Goal: Information Seeking & Learning: Compare options

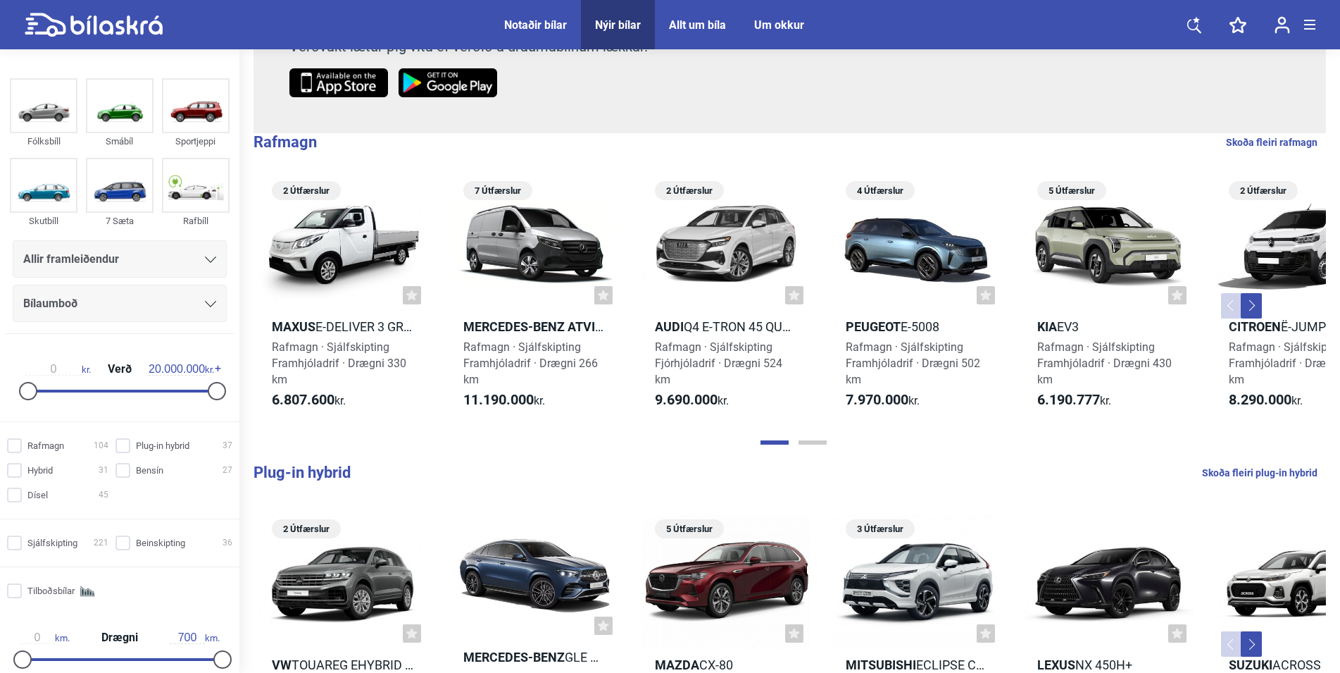
scroll to position [63, 0]
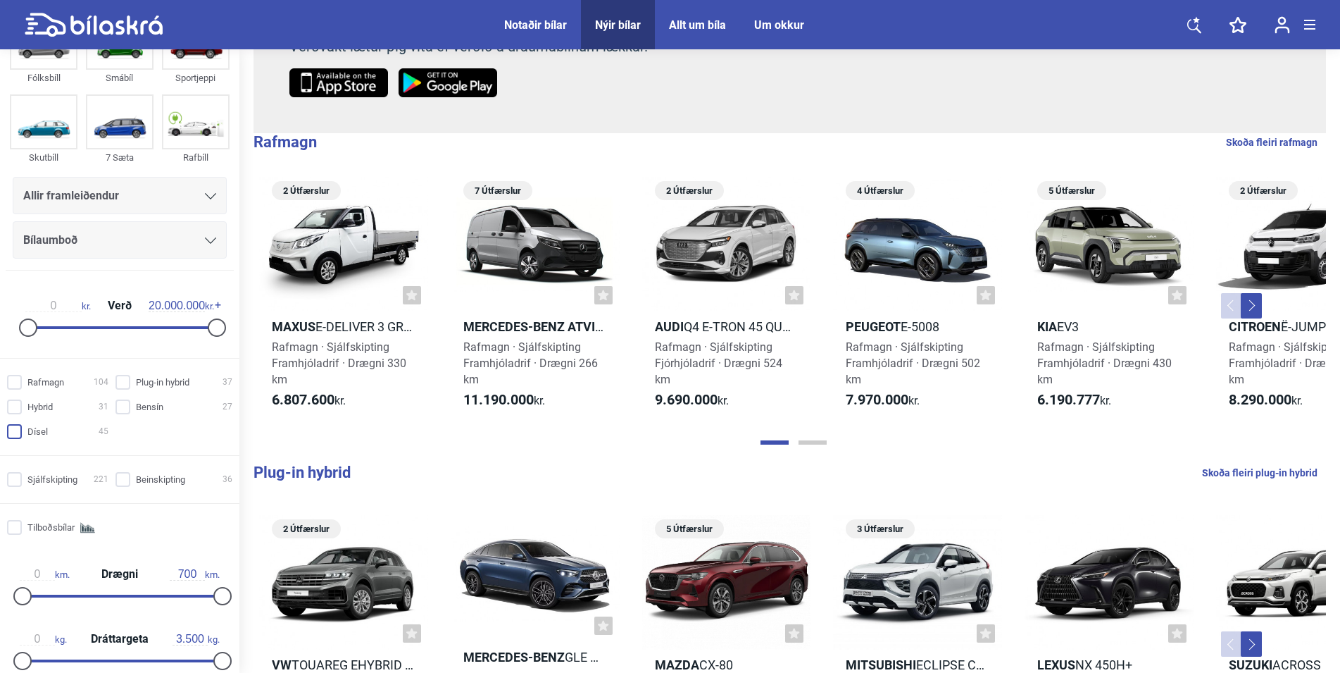
click at [15, 430] on input "Dísel 45" at bounding box center [59, 432] width 101 height 15
checkbox input "true"
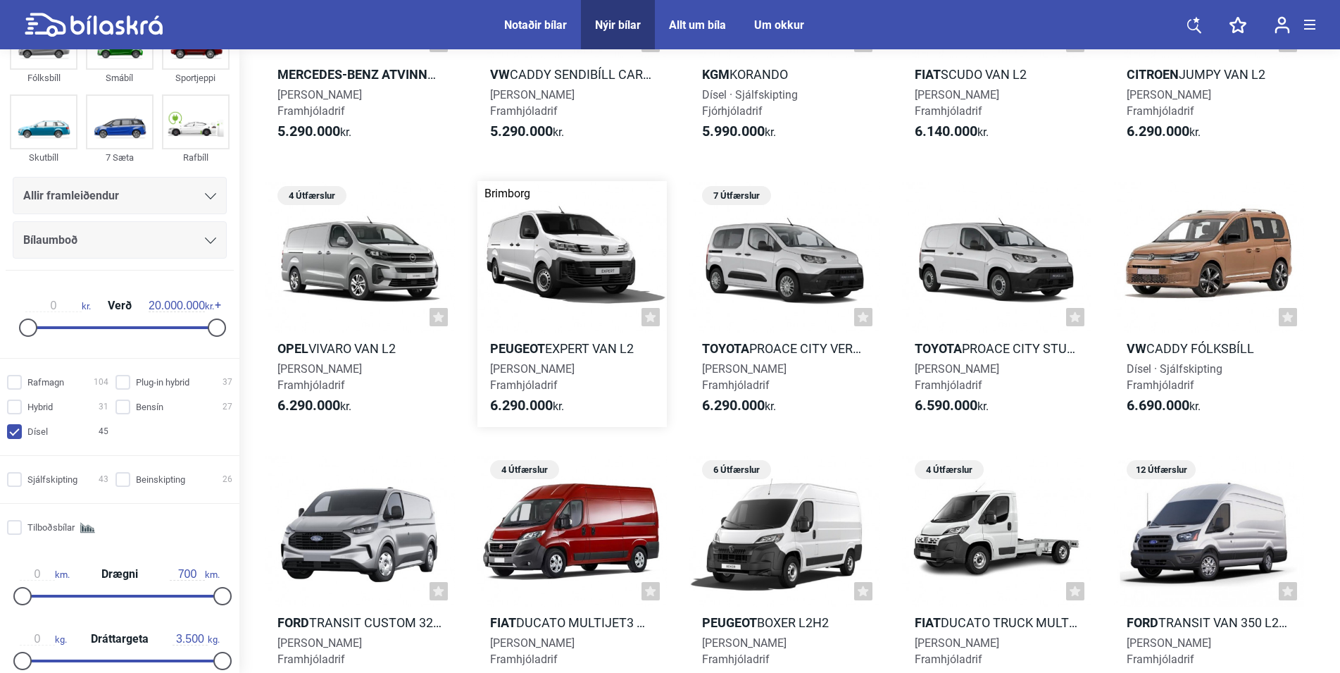
scroll to position [575, 0]
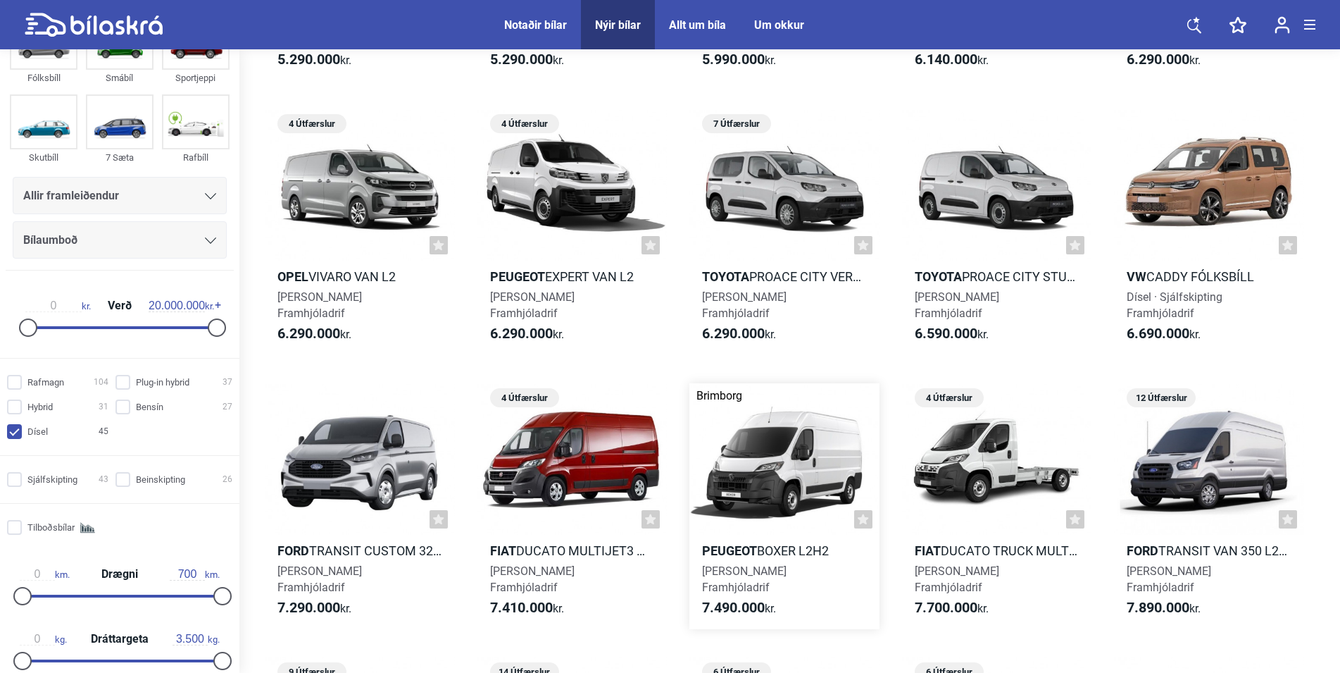
click at [809, 471] on div at bounding box center [785, 459] width 190 height 152
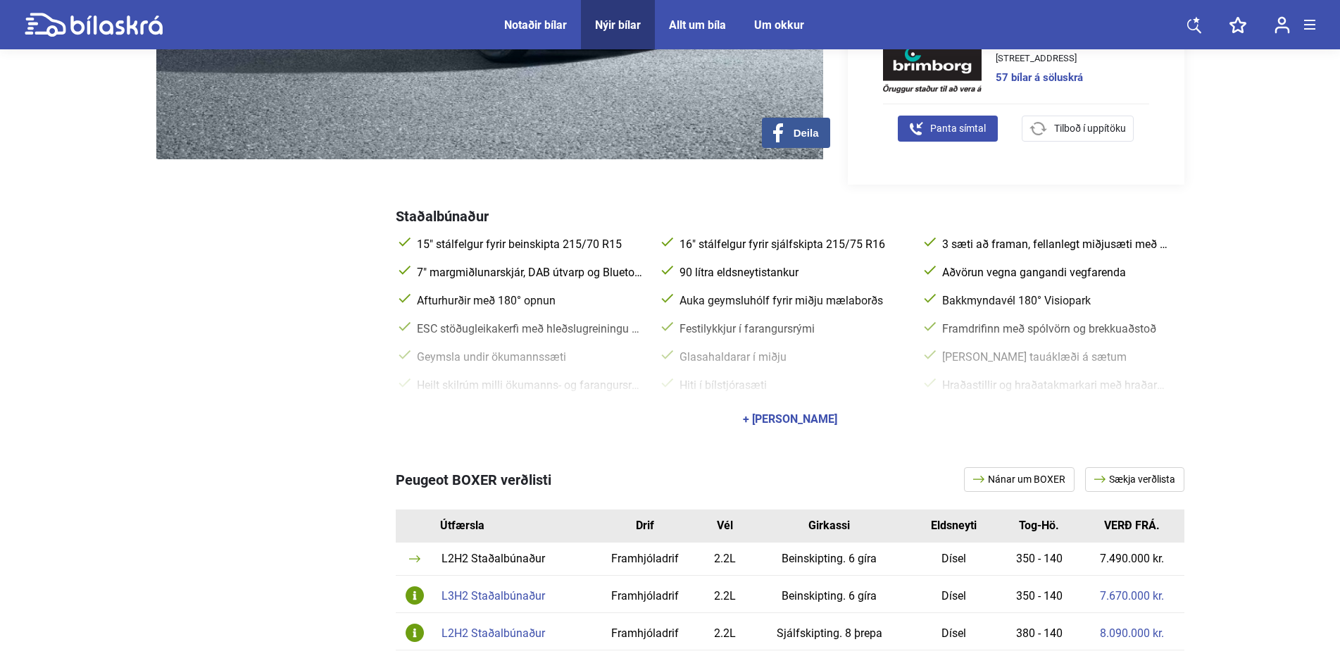
scroll to position [647, 0]
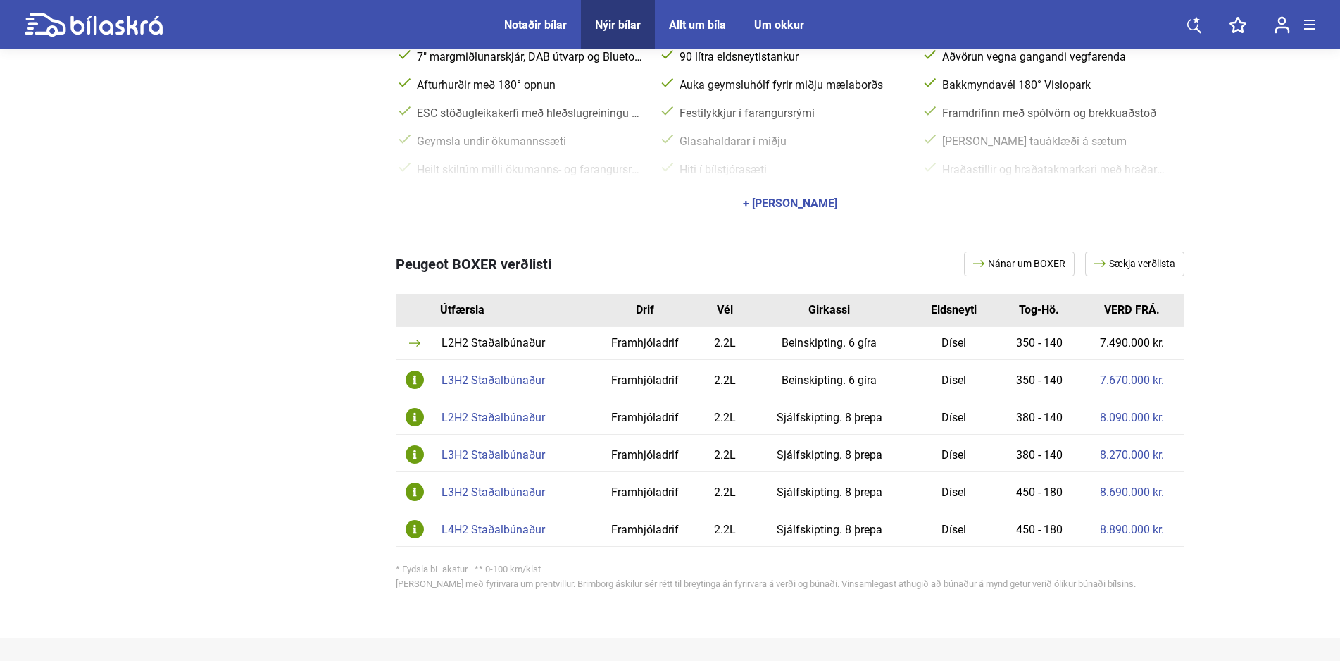
click at [508, 376] on div "L3H2 Staðalbúnaður" at bounding box center [513, 380] width 143 height 11
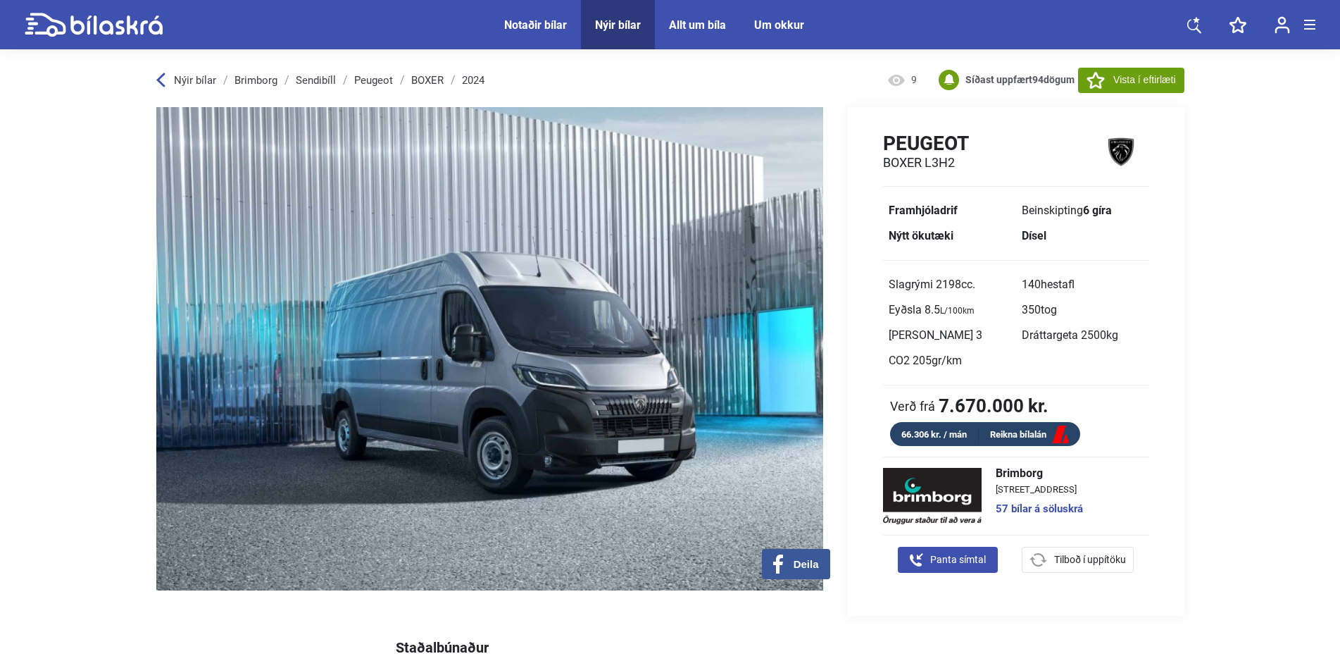
click at [135, 25] on icon at bounding box center [116, 24] width 92 height 19
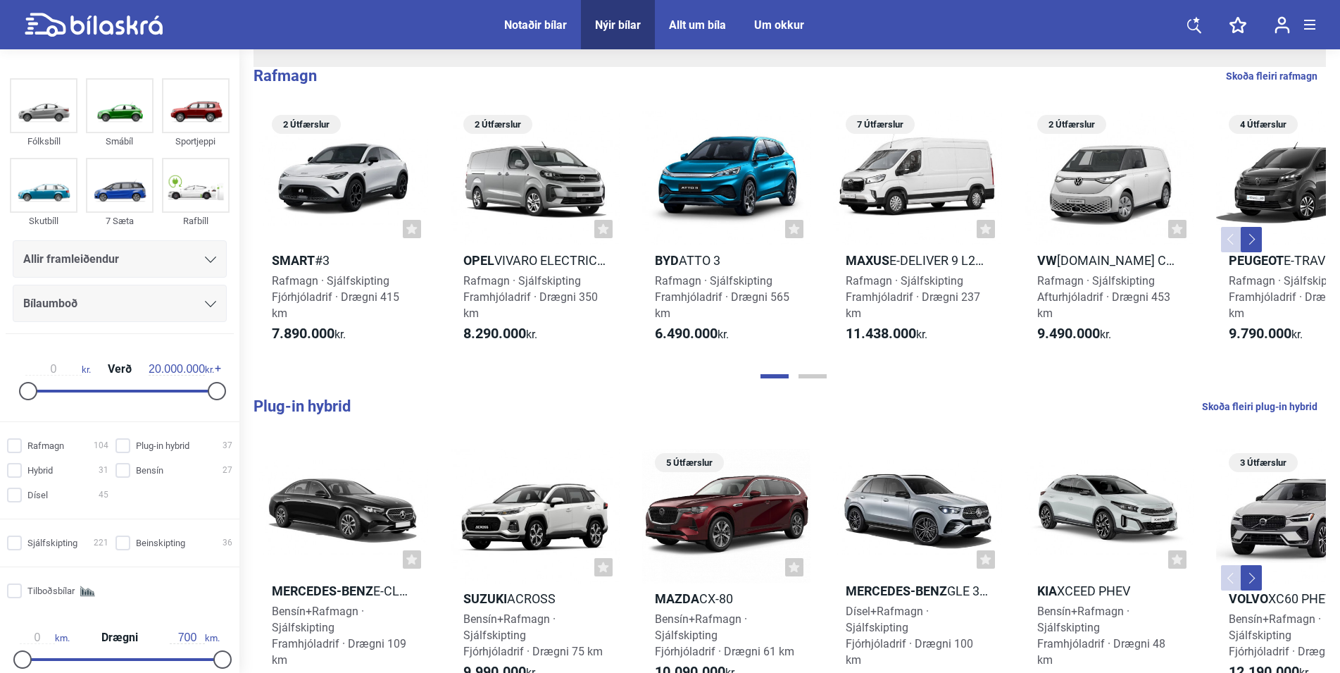
click at [205, 305] on icon at bounding box center [210, 304] width 11 height 6
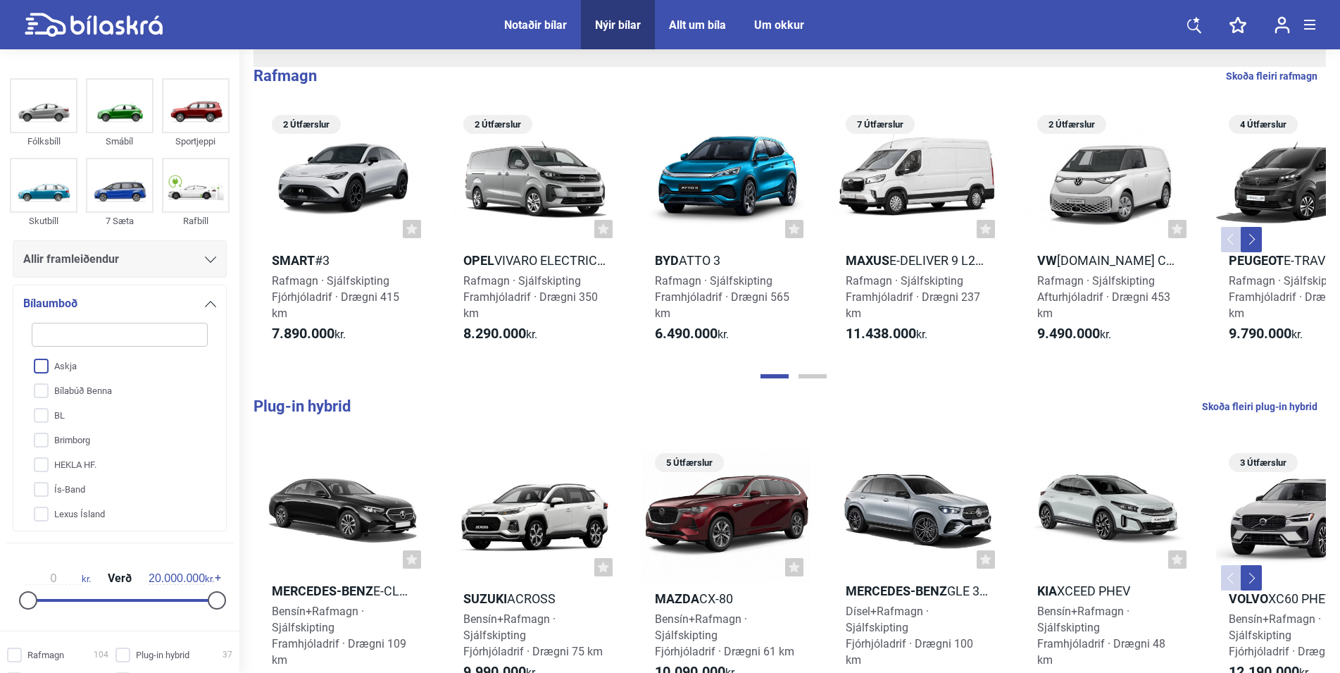
click at [43, 363] on input "Askja" at bounding box center [110, 366] width 177 height 25
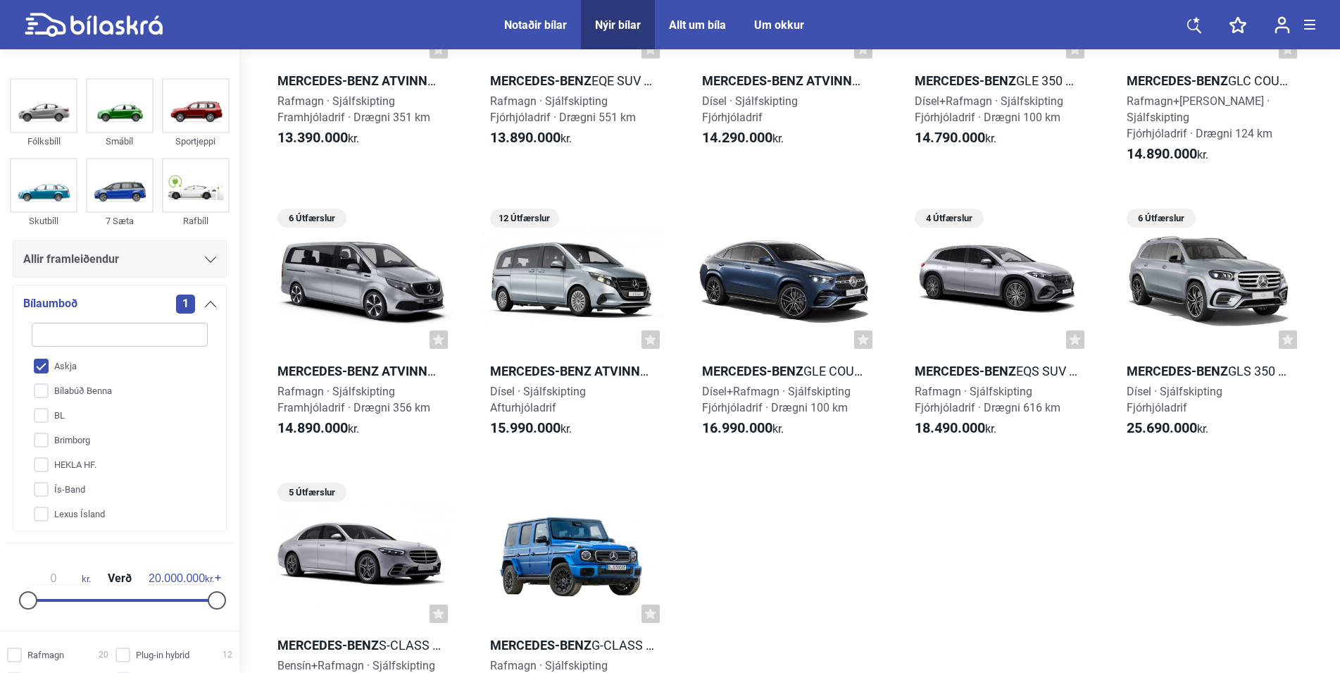
scroll to position [1940, 0]
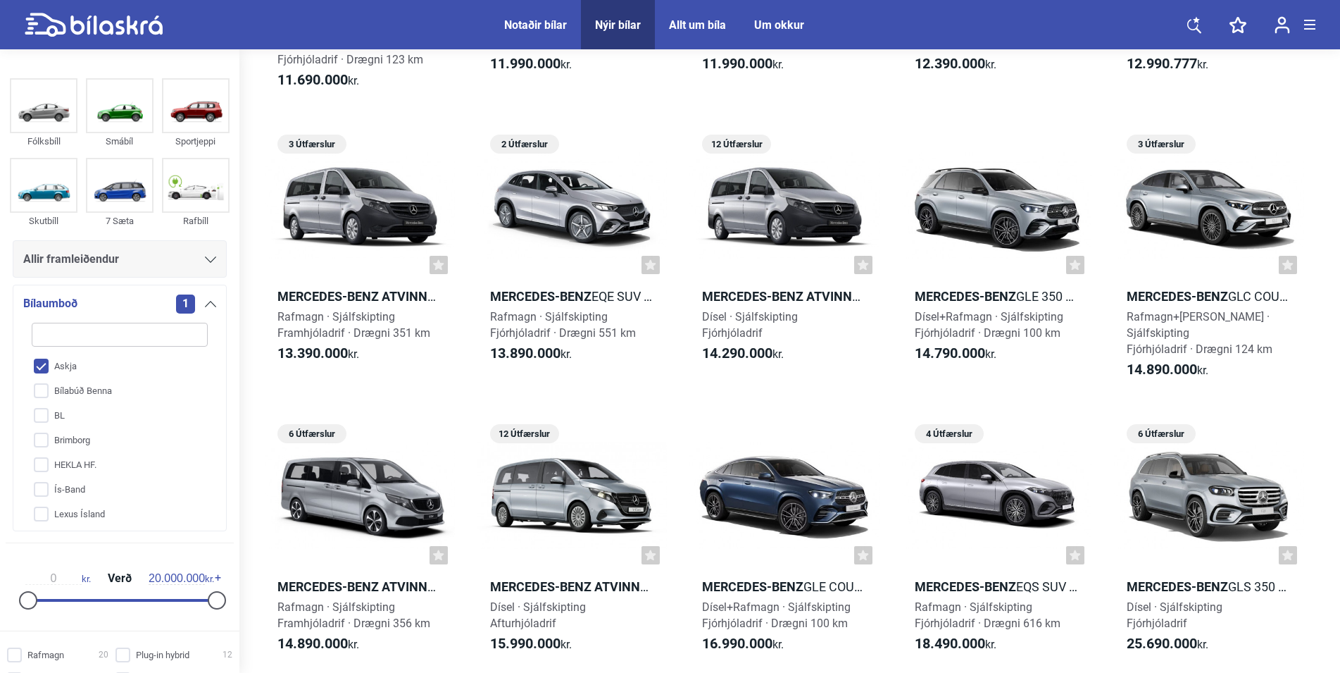
click at [44, 363] on input "Askja" at bounding box center [110, 366] width 177 height 25
checkbox input "false"
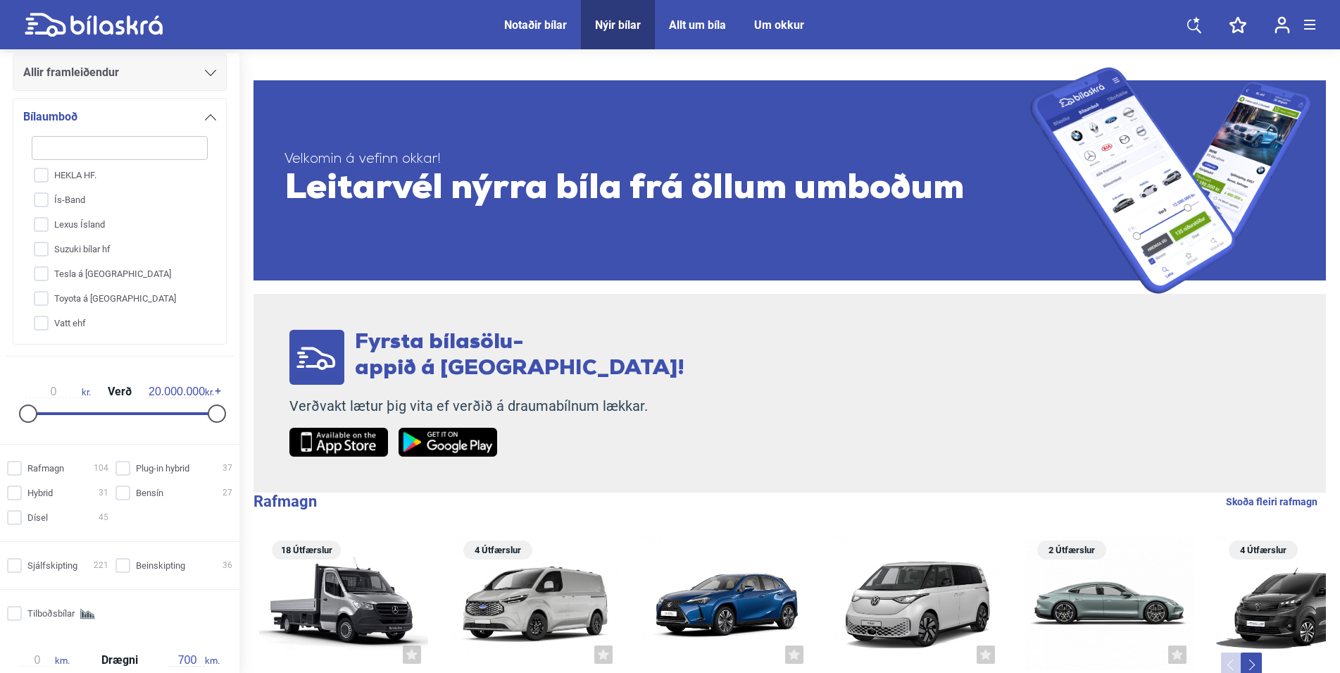
scroll to position [254, 0]
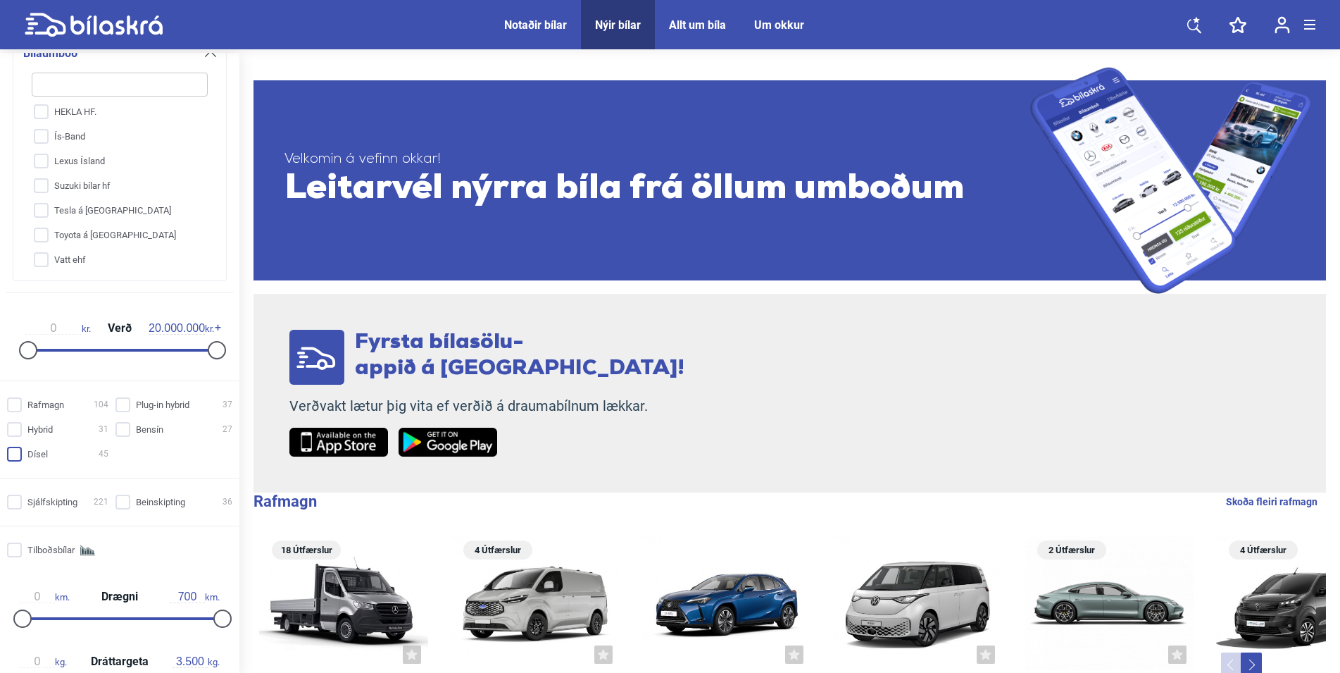
click at [19, 456] on input "Dísel 45" at bounding box center [59, 454] width 101 height 15
checkbox input "true"
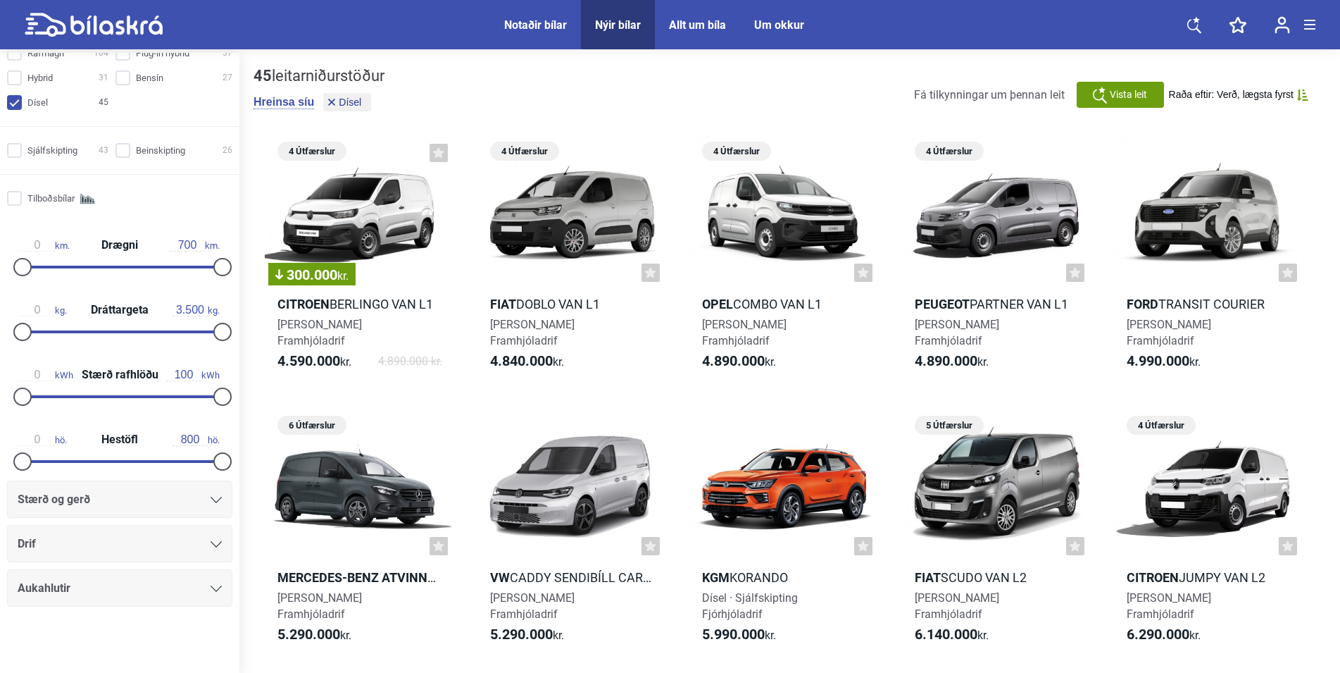
scroll to position [623, 0]
click at [211, 545] on icon at bounding box center [216, 543] width 11 height 6
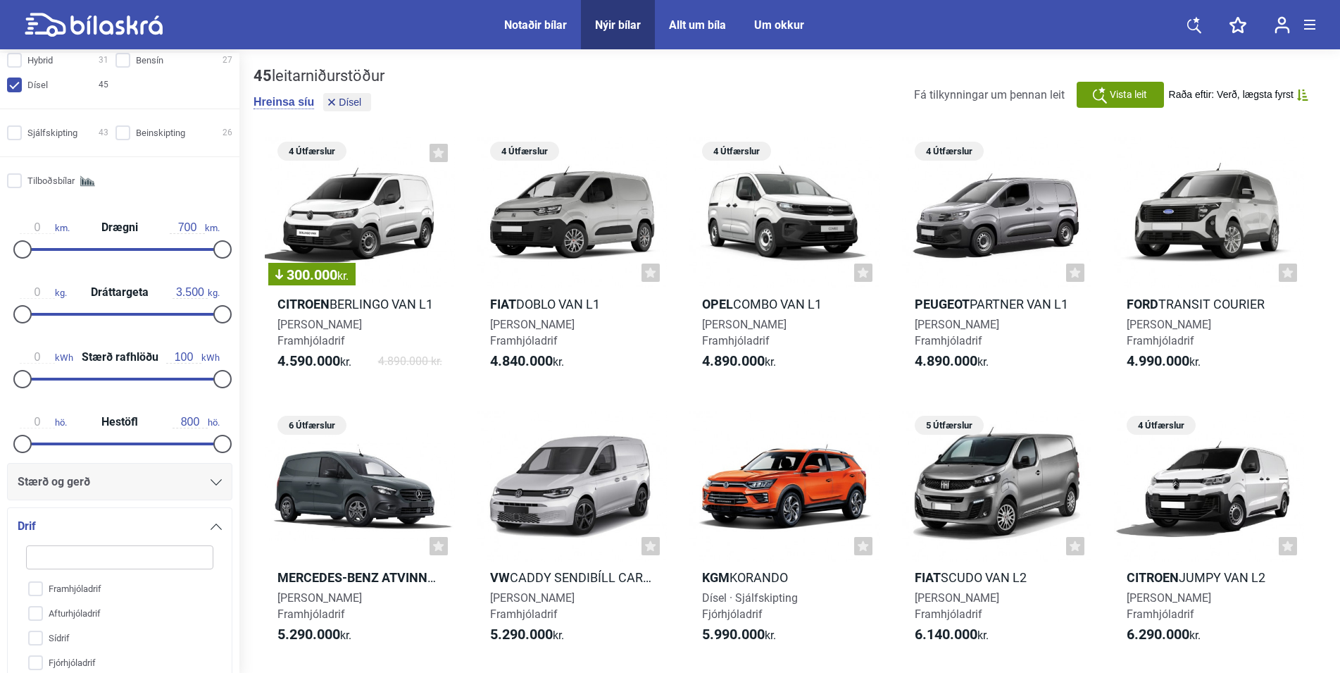
scroll to position [762, 0]
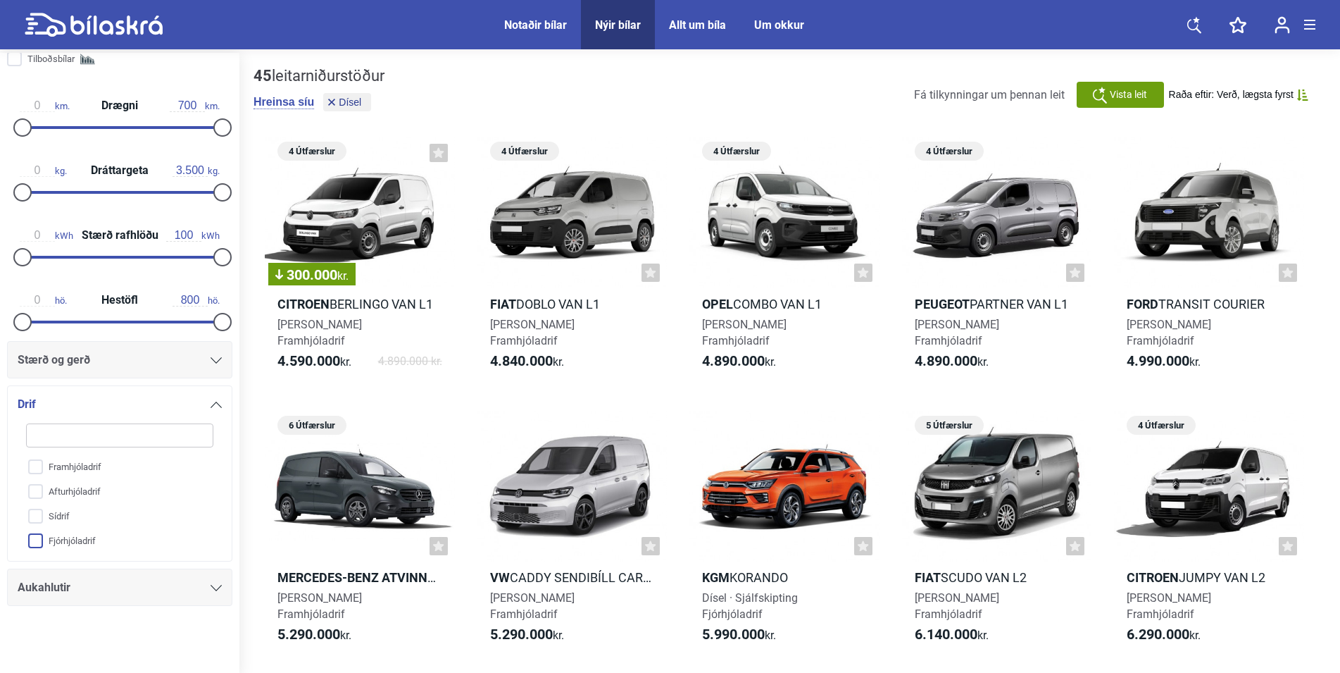
click at [37, 541] on input "Fjórhjóladrif" at bounding box center [110, 541] width 189 height 25
checkbox input "true"
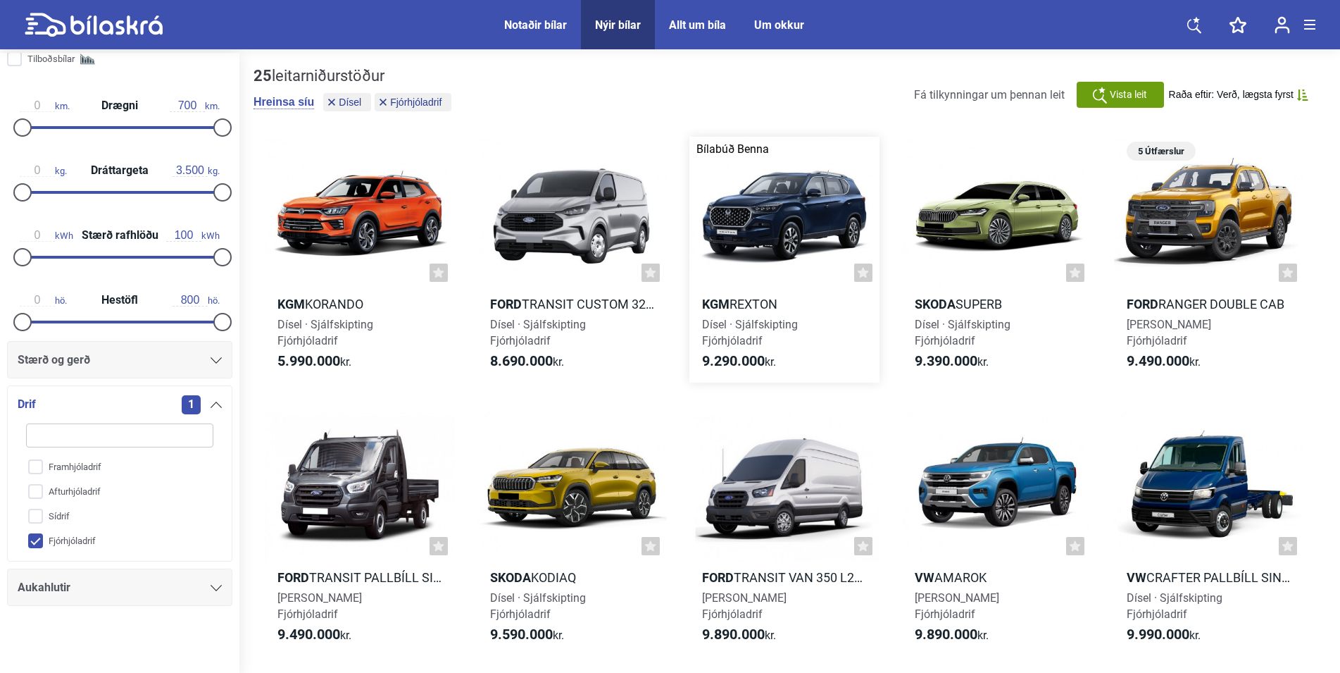
scroll to position [72, 0]
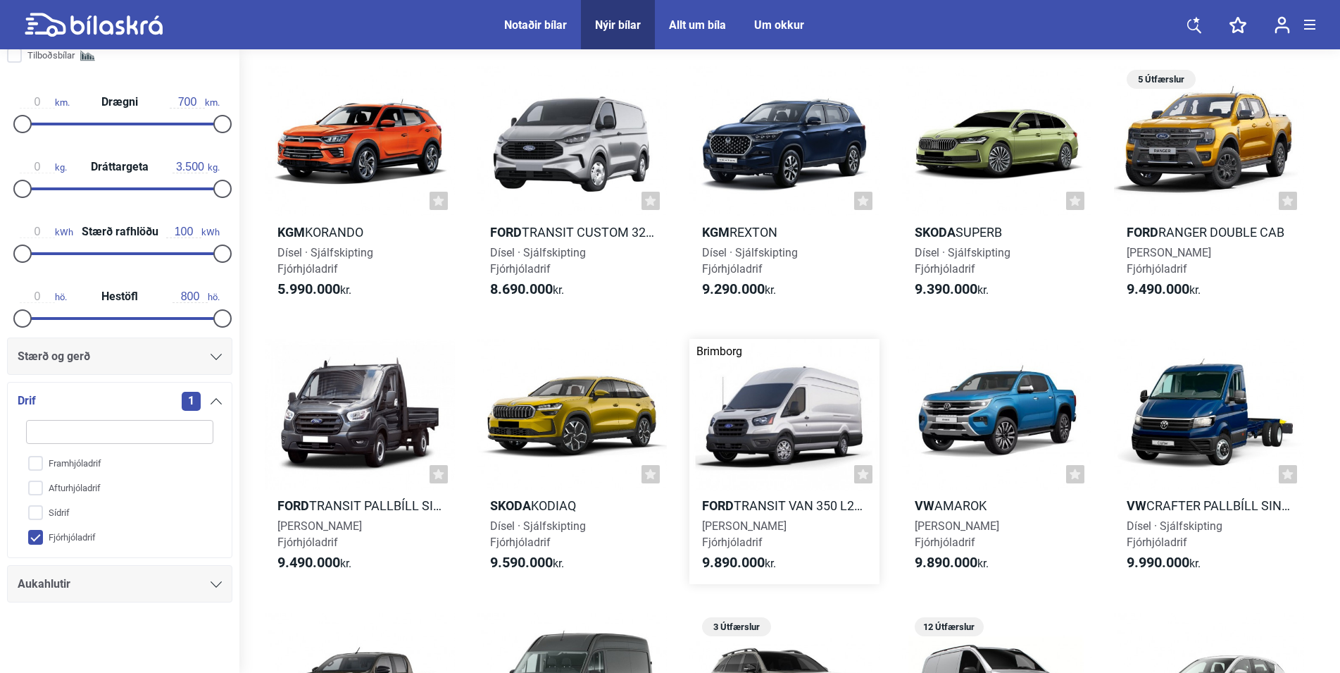
click at [804, 423] on div at bounding box center [785, 415] width 190 height 152
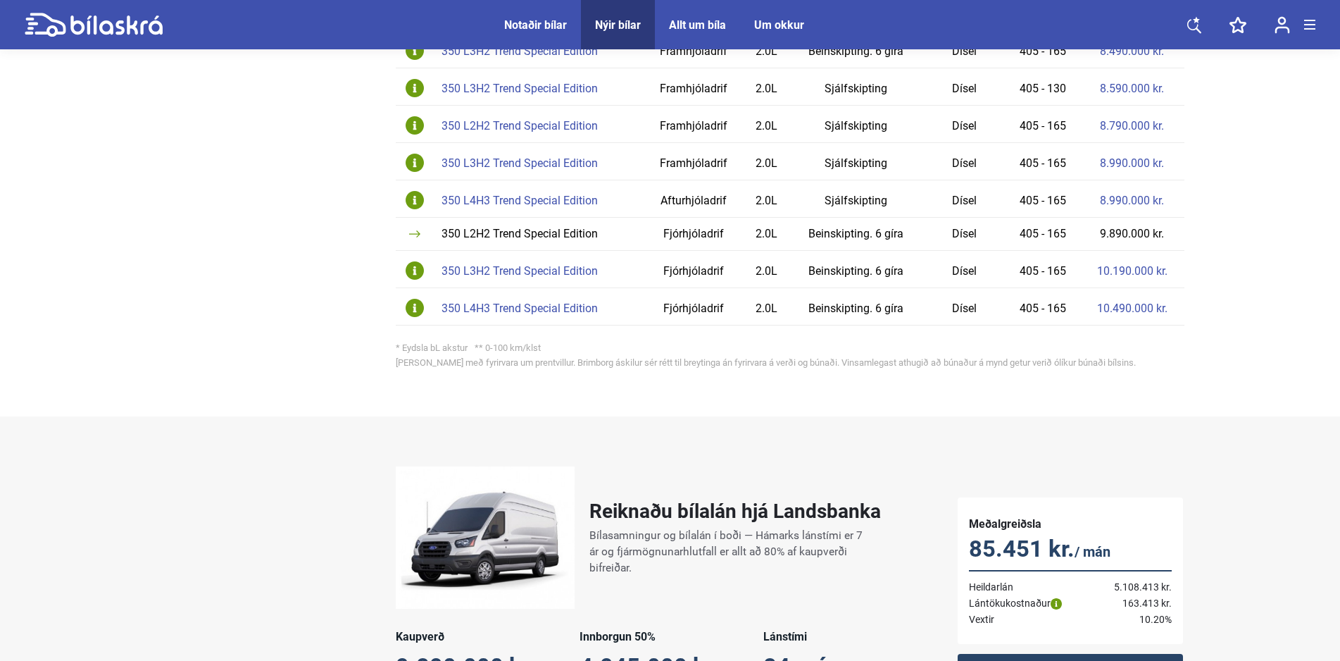
scroll to position [1221, 0]
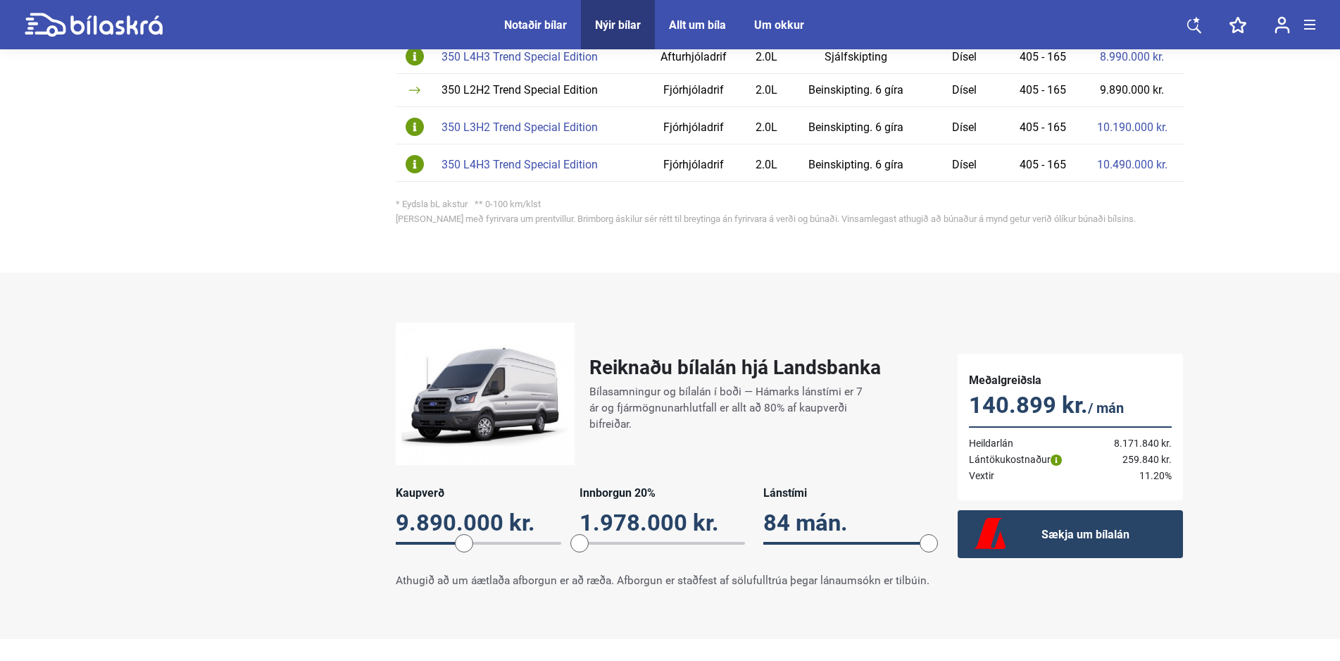
drag, startPoint x: 645, startPoint y: 532, endPoint x: 562, endPoint y: 542, distance: 83.7
click at [562, 542] on div "Kaupverð 9.890.000 kr. 9890000 Innborgun 20% 1.978.000 kr. 20 Lánstími 84 mán. …" at bounding box center [663, 523] width 534 height 74
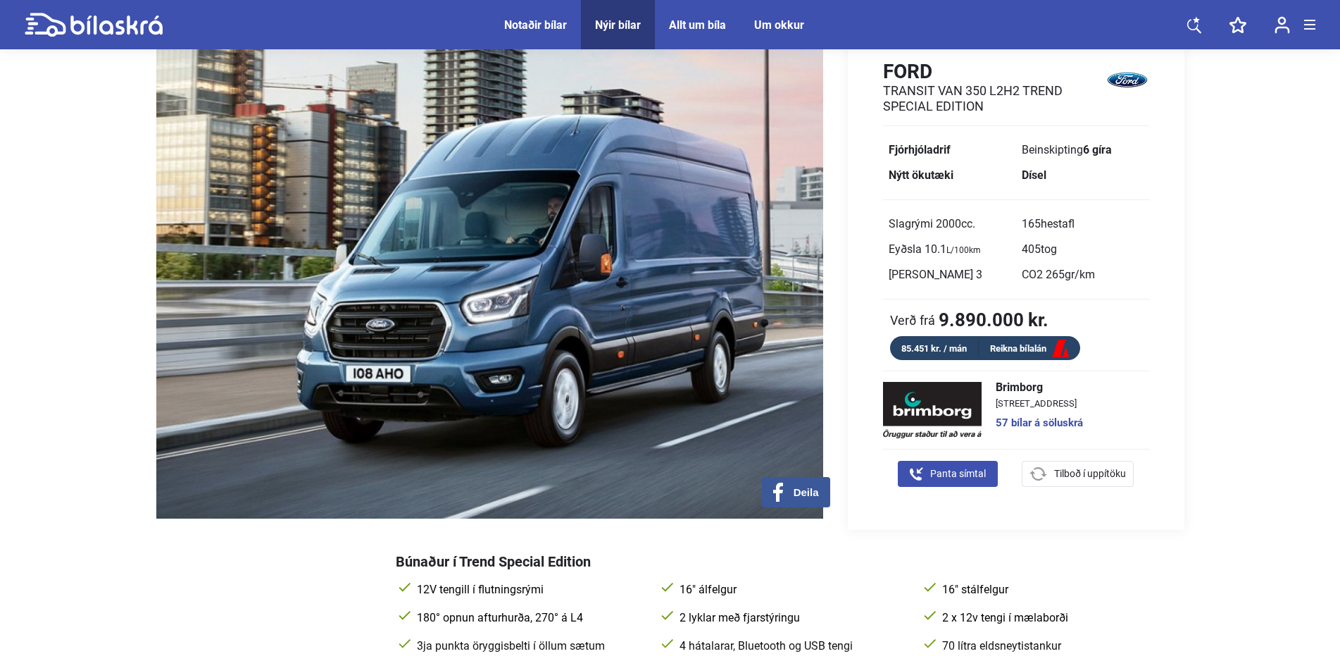
scroll to position [0, 0]
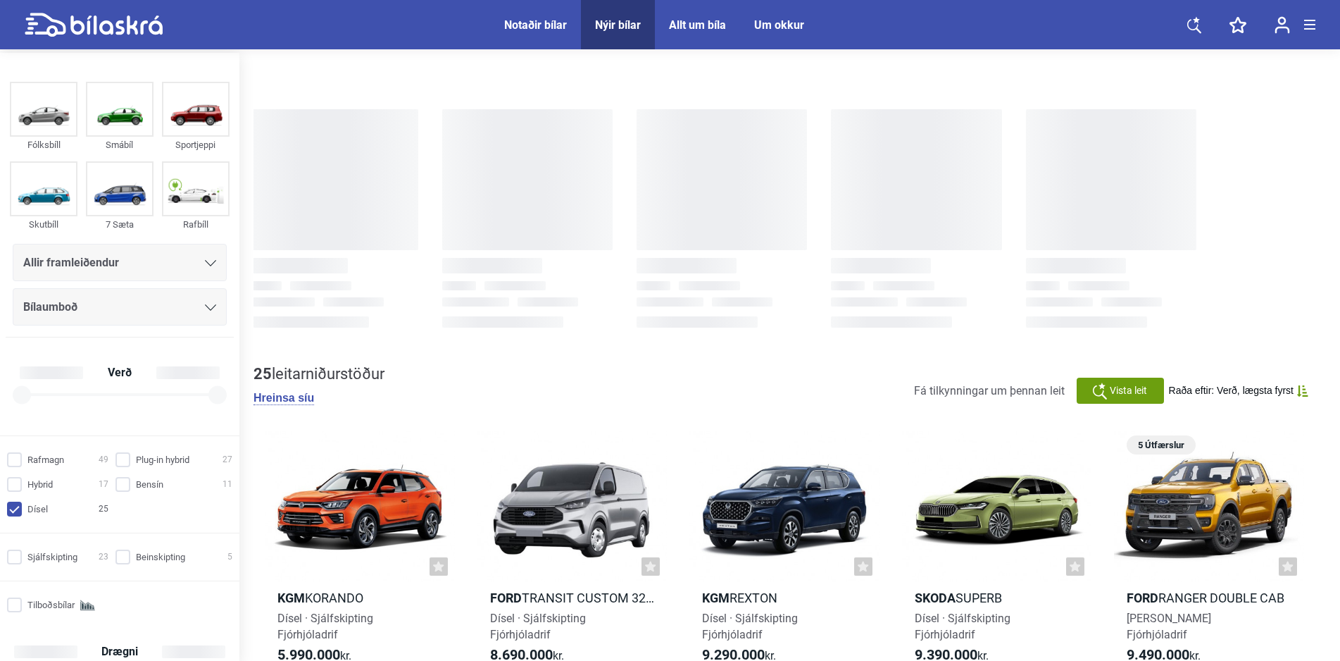
checkbox input "true"
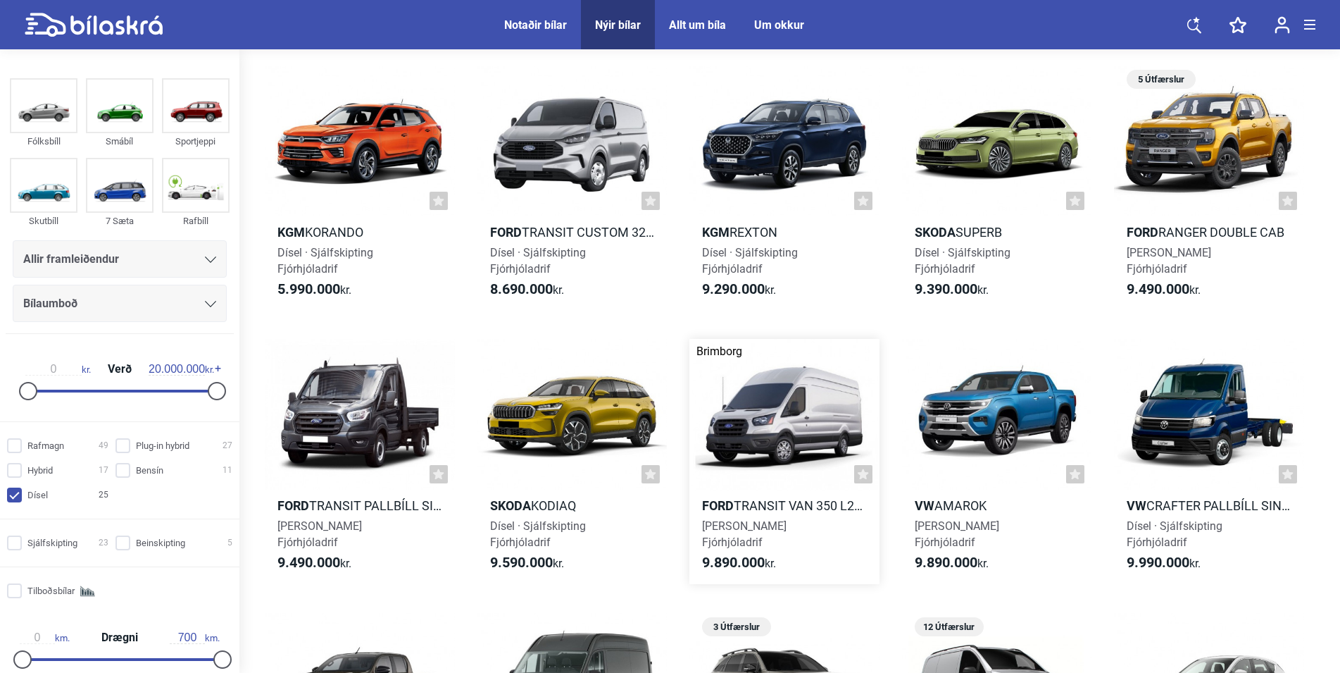
scroll to position [359, 0]
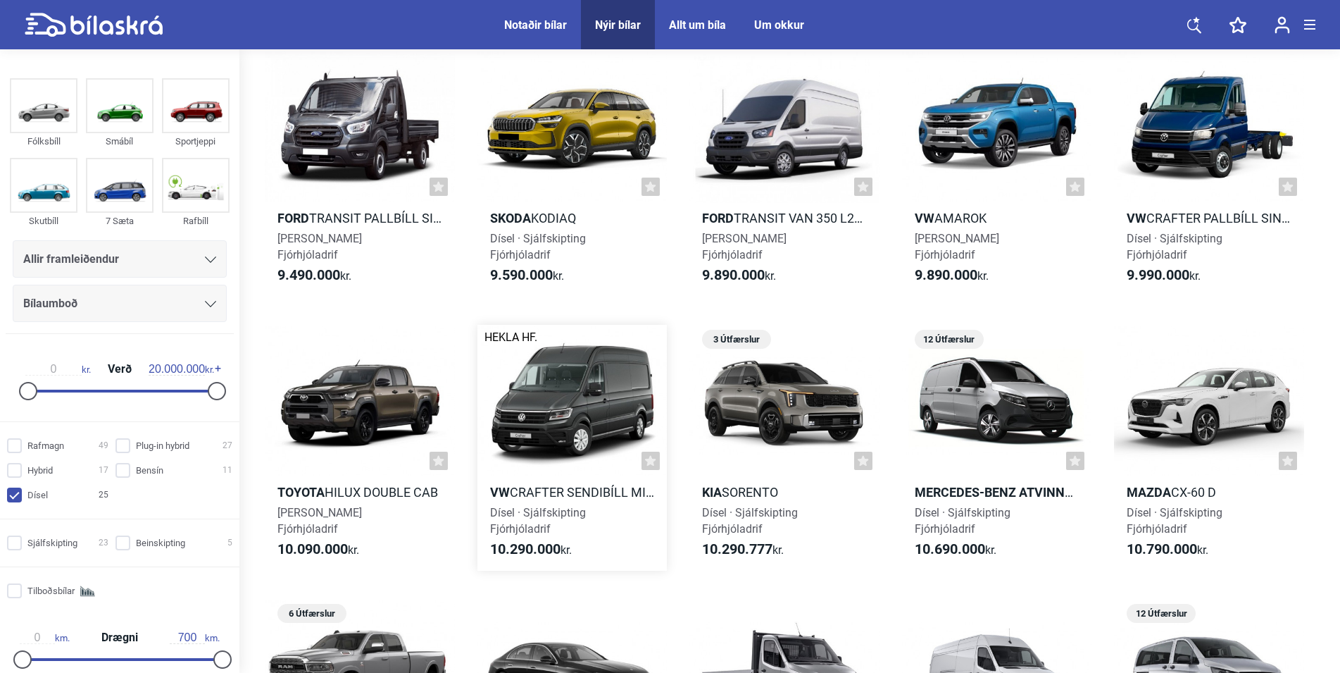
click at [575, 398] on div at bounding box center [573, 401] width 190 height 152
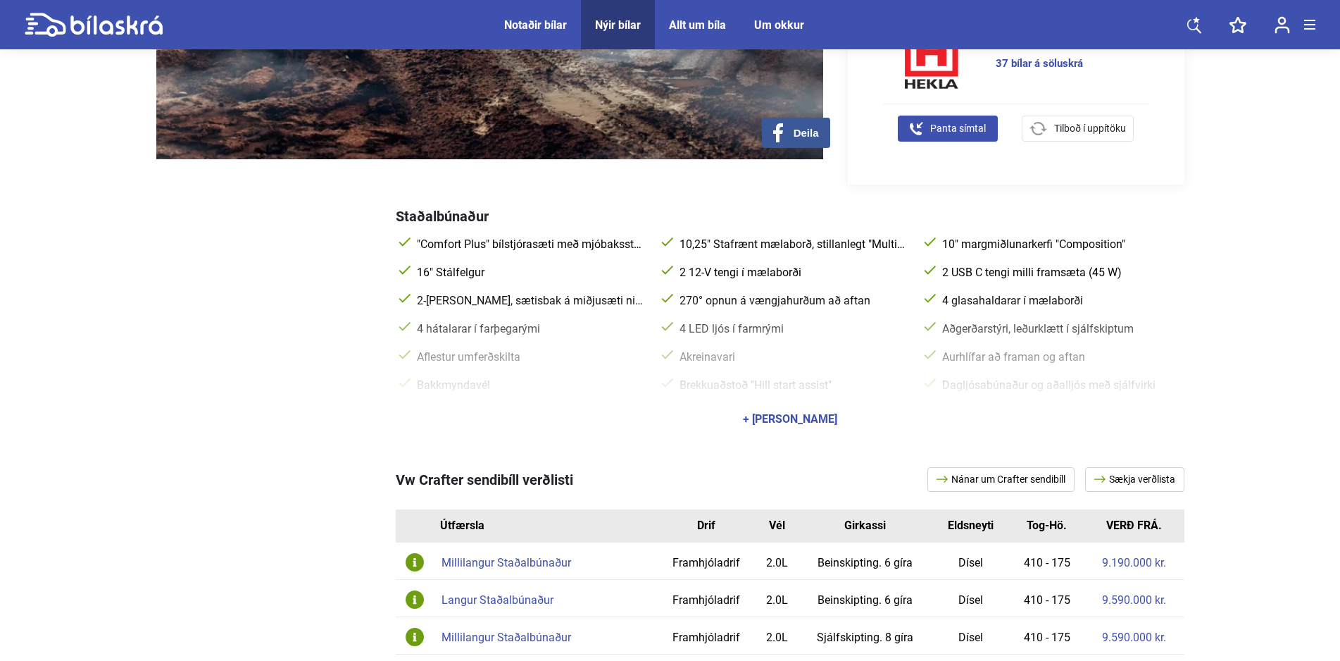
scroll to position [647, 0]
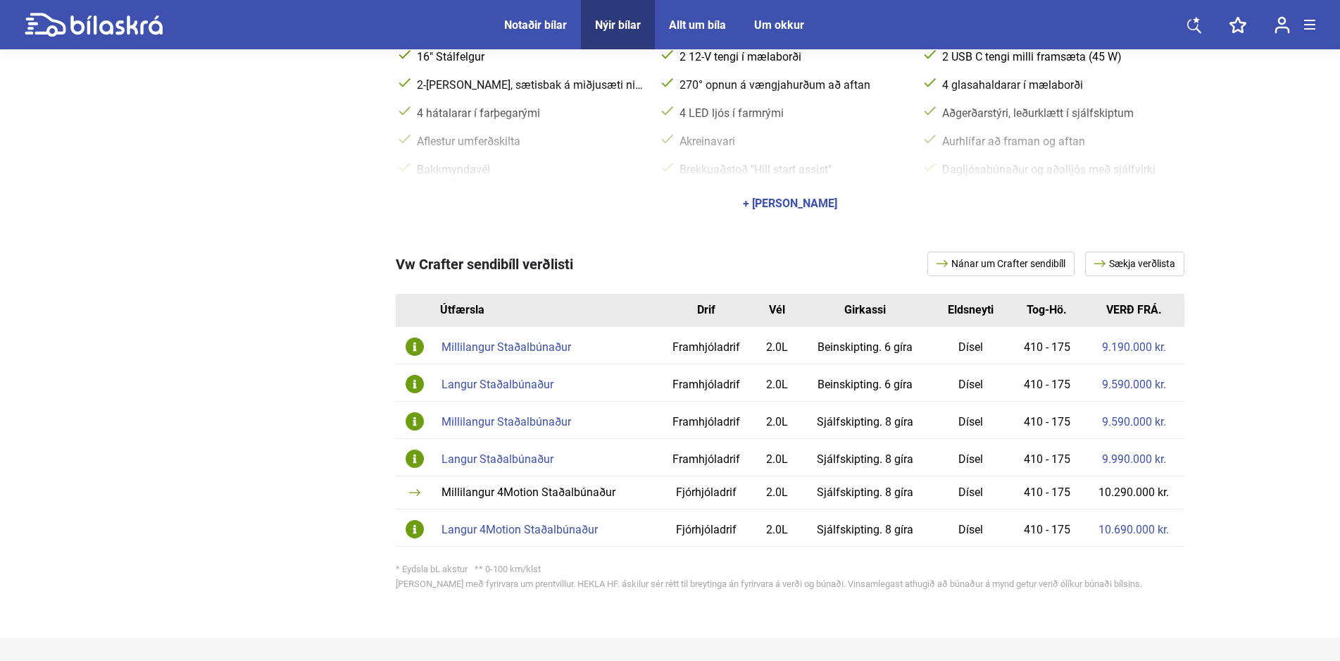
click at [523, 527] on div "Langur 4Motion Staðalbúnaður" at bounding box center [547, 529] width 210 height 11
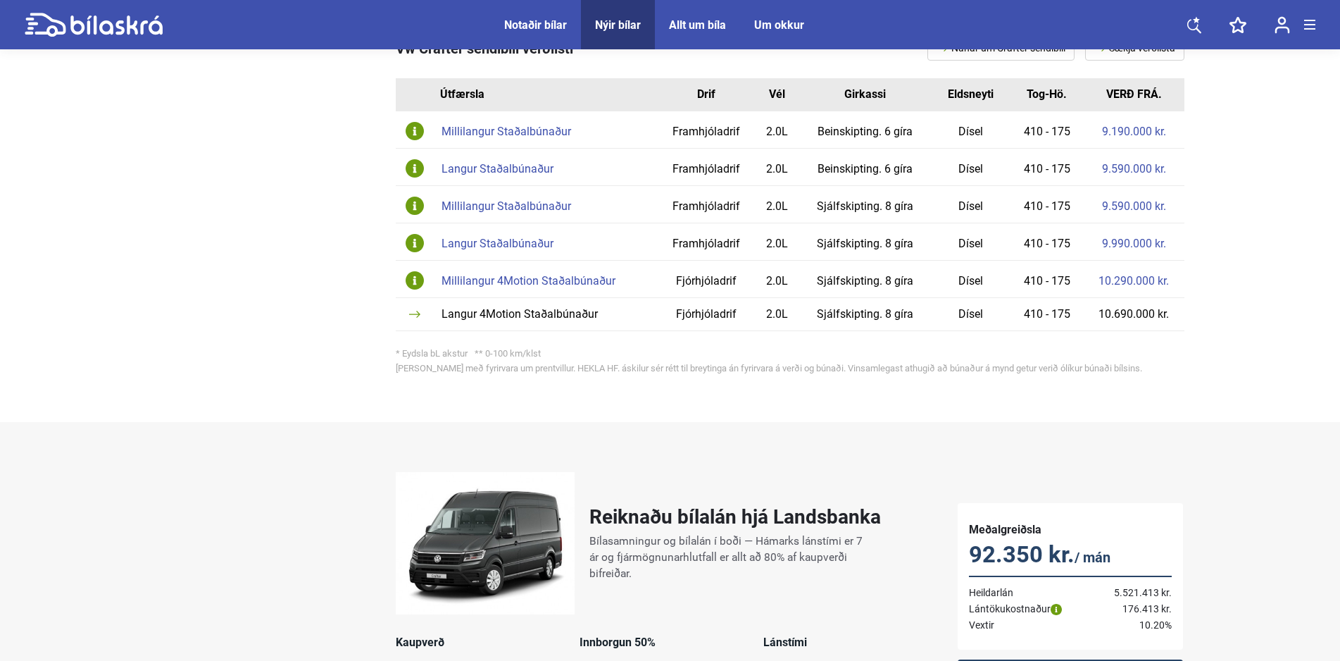
scroll to position [1078, 0]
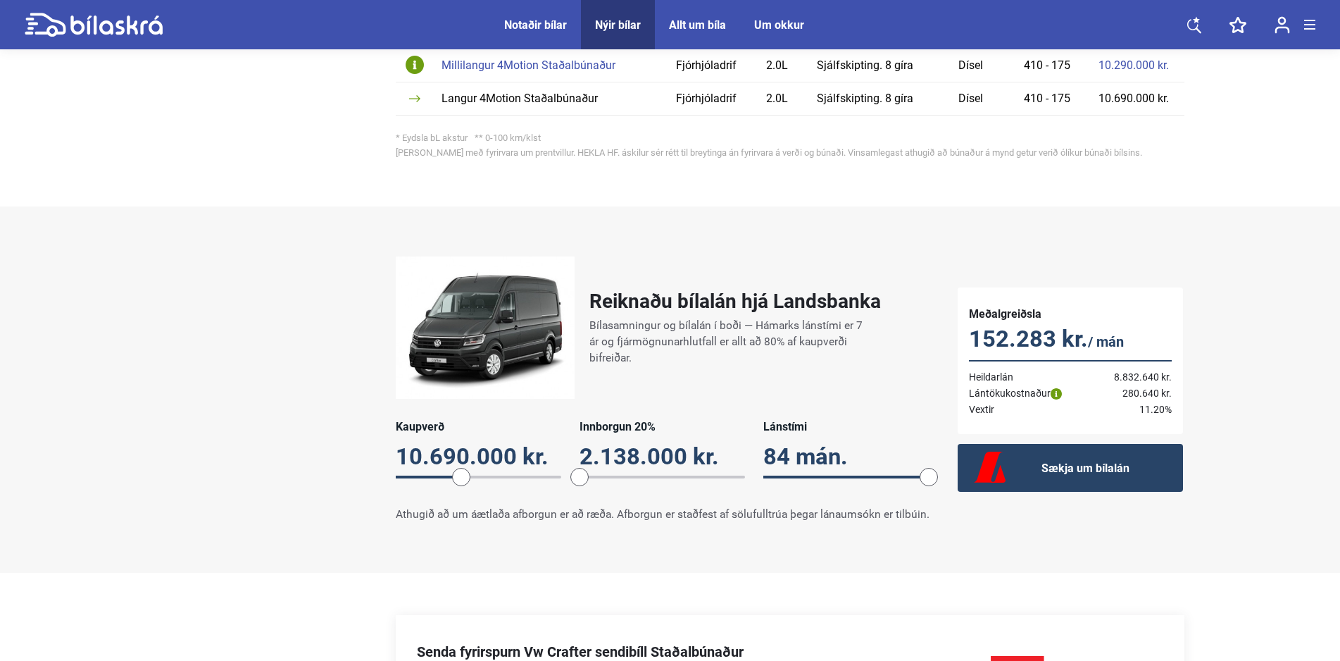
drag, startPoint x: 646, startPoint y: 470, endPoint x: 560, endPoint y: 473, distance: 86.0
click at [560, 473] on div "Kaupverð 10.690.000 kr. 10690000 Innborgun 20% 2.138.000 kr. 20 Lánstími 84 mán…" at bounding box center [663, 457] width 534 height 74
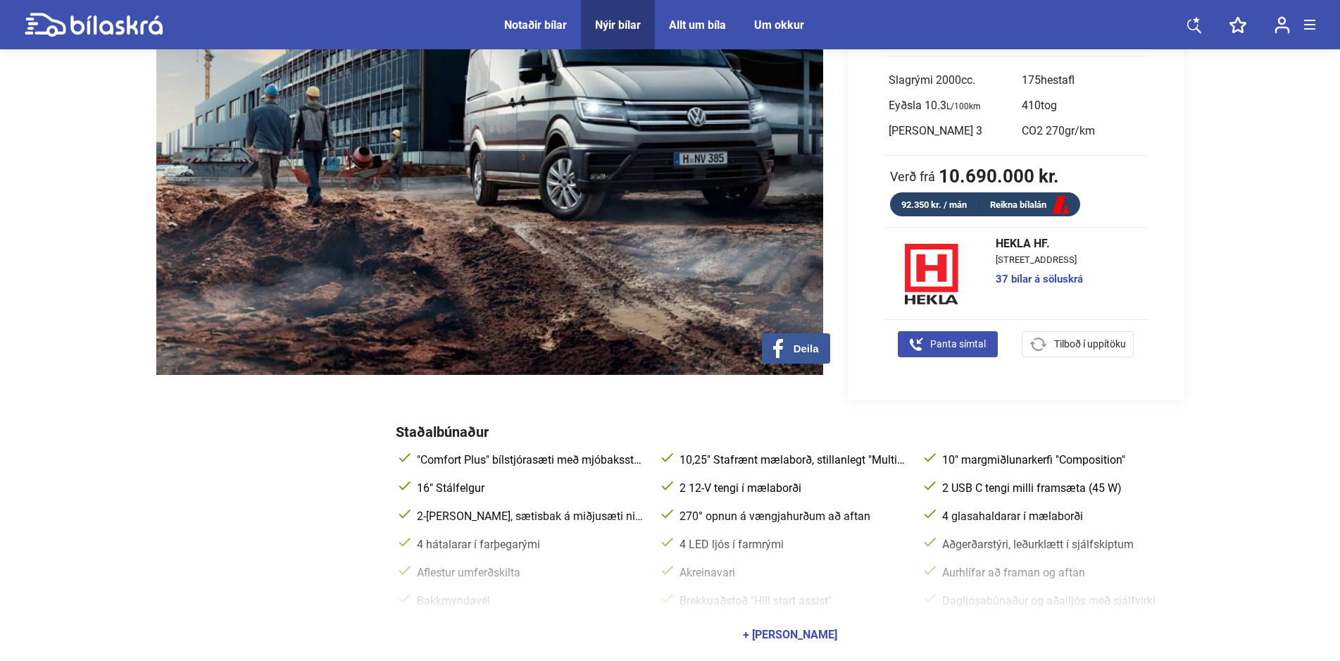
scroll to position [0, 0]
